Goal: Book appointment/travel/reservation

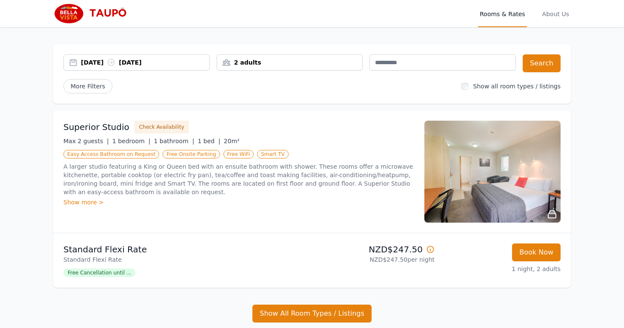
click at [269, 63] on div "2 adults" at bounding box center [289, 62] width 145 height 9
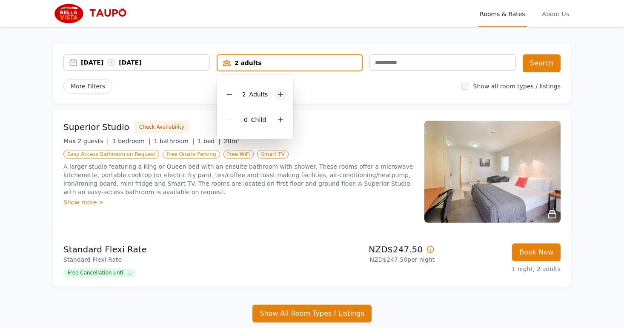
click at [279, 94] on icon at bounding box center [280, 94] width 7 height 7
click at [331, 60] on div "4 adults" at bounding box center [289, 63] width 145 height 9
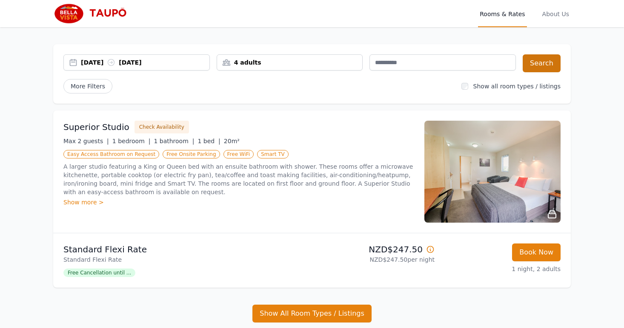
click at [544, 64] on button "Search" at bounding box center [541, 63] width 38 height 18
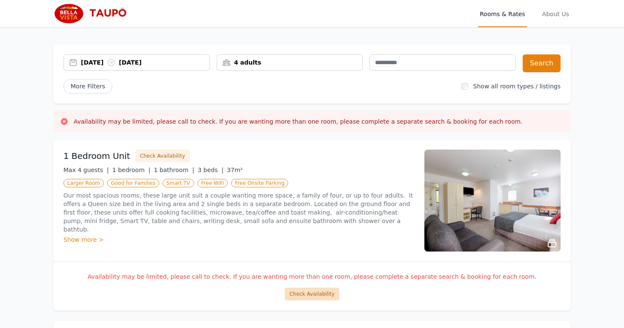
click at [310, 294] on button "Check Availability" at bounding box center [312, 294] width 54 height 13
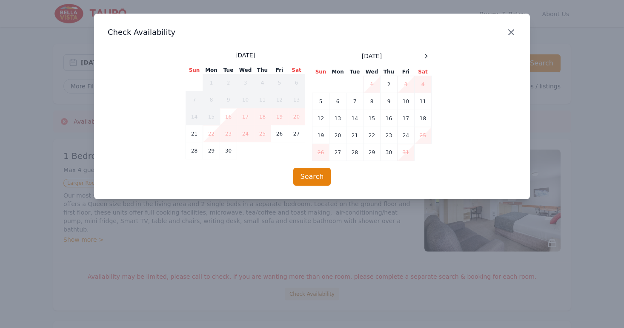
click at [511, 29] on icon "button" at bounding box center [511, 32] width 10 height 10
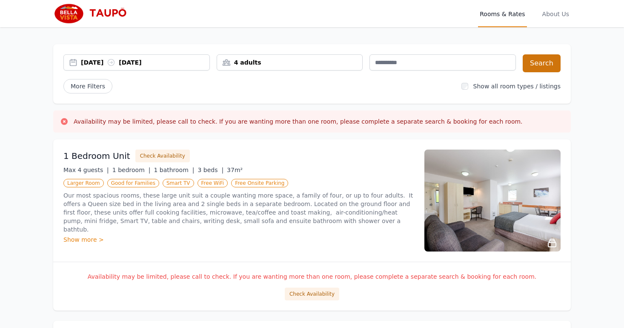
click at [550, 66] on button "Search" at bounding box center [541, 63] width 38 height 18
click at [555, 14] on span "About Us" at bounding box center [555, 13] width 30 height 27
